Goal: Find specific page/section: Find specific page/section

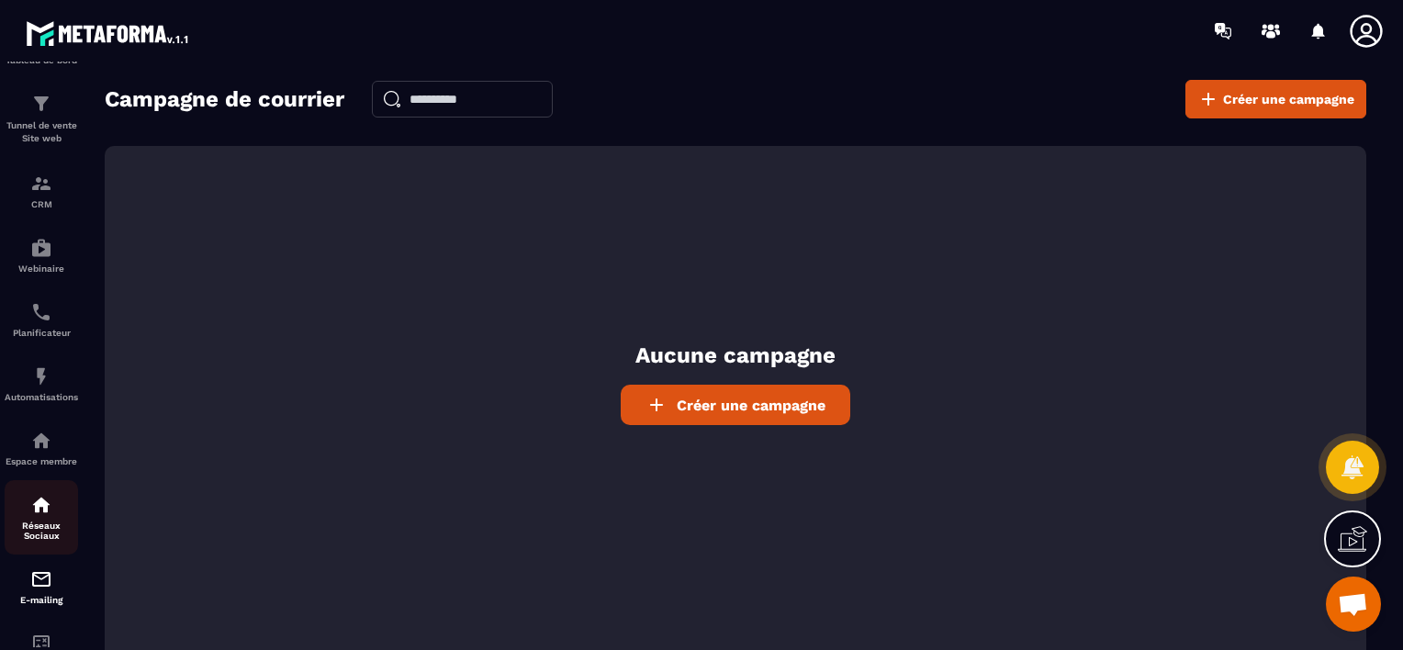
scroll to position [59, 0]
click at [28, 540] on p "Réseaux Sociaux" at bounding box center [41, 532] width 73 height 20
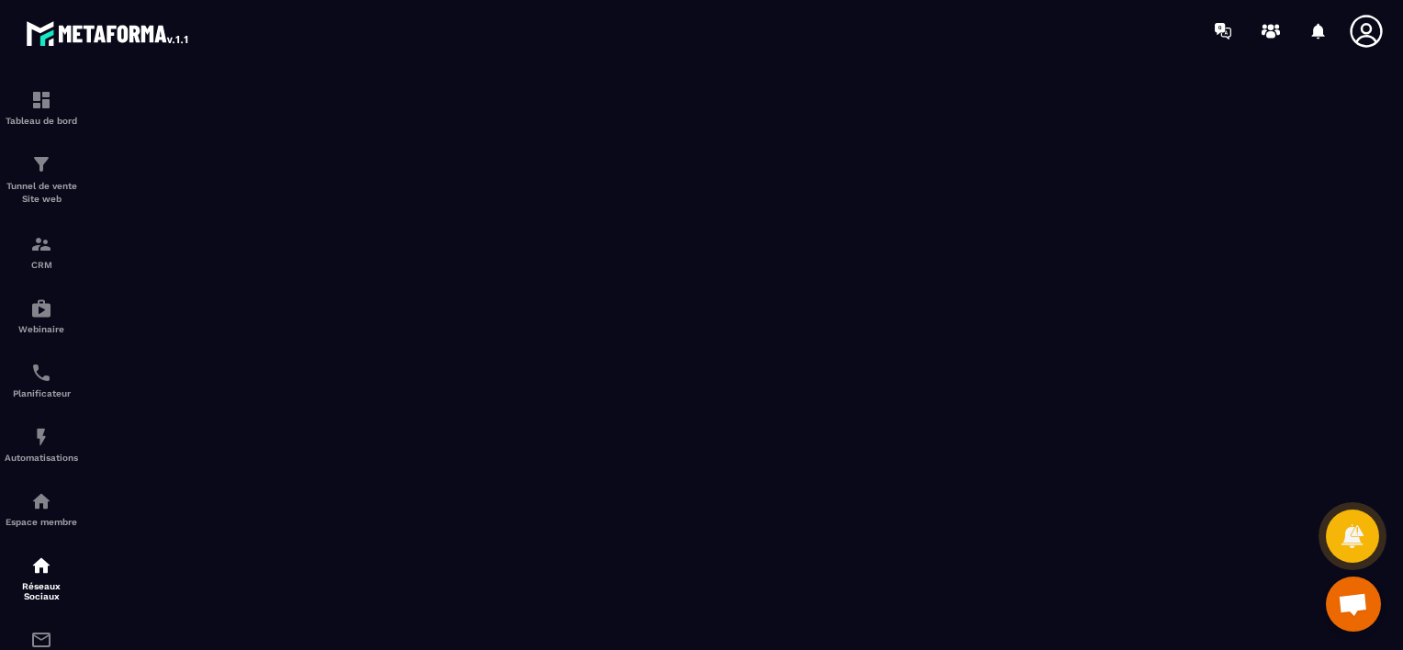
click at [1376, 23] on icon at bounding box center [1366, 31] width 37 height 37
click at [29, 517] on div "Espace membre" at bounding box center [41, 508] width 73 height 37
click at [44, 565] on img at bounding box center [41, 565] width 22 height 22
click at [46, 104] on img at bounding box center [41, 100] width 22 height 22
